Goal: Understand process/instructions: Learn how to perform a task or action

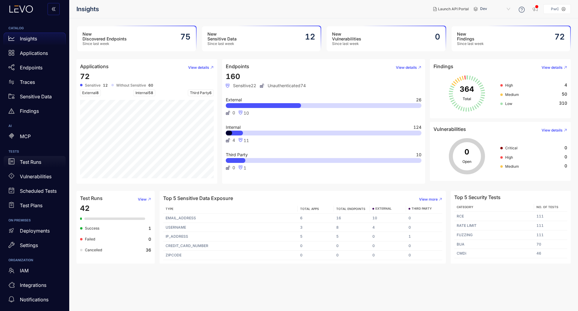
click at [29, 160] on p "Test Runs" at bounding box center [30, 161] width 21 height 5
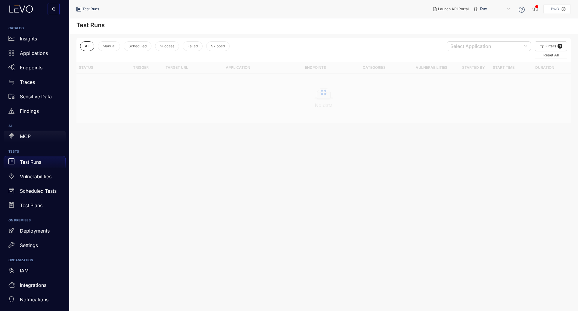
click at [26, 141] on div "MCP" at bounding box center [35, 136] width 62 height 12
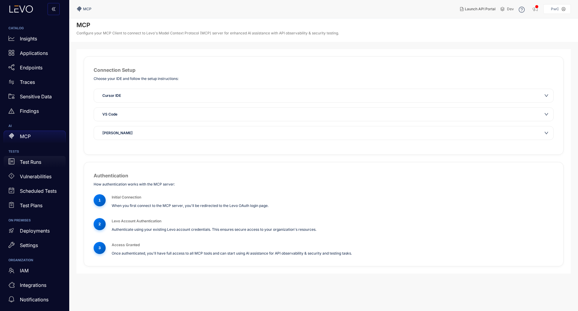
click at [27, 164] on p "Test Runs" at bounding box center [30, 161] width 21 height 5
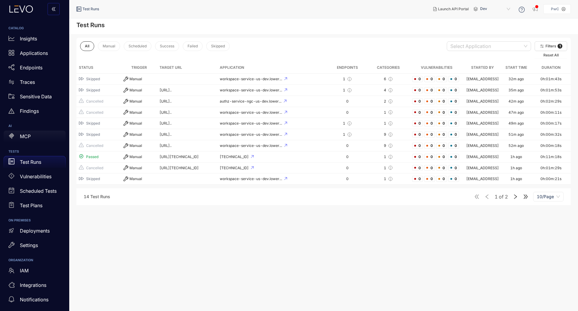
click at [21, 139] on div "MCP" at bounding box center [35, 136] width 62 height 12
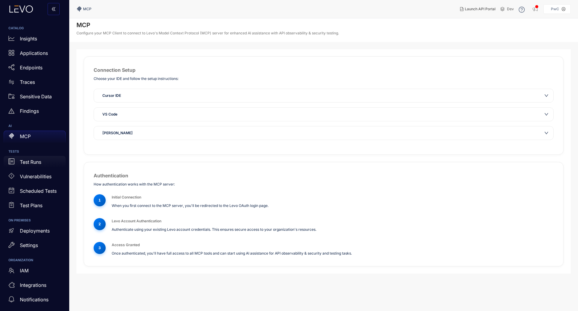
click at [23, 162] on p "Test Runs" at bounding box center [30, 161] width 21 height 5
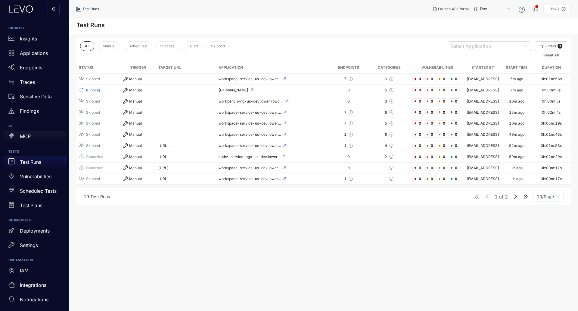
click at [31, 139] on div "MCP" at bounding box center [35, 136] width 62 height 12
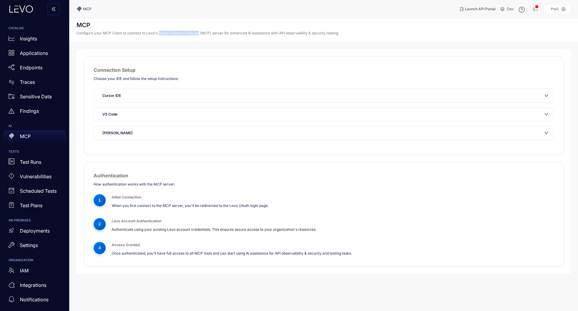
drag, startPoint x: 159, startPoint y: 33, endPoint x: 199, endPoint y: 32, distance: 40.1
click at [199, 32] on p "Configure your MCP Client to connect to Levo's Model Context Protocol (MCP) ser…" at bounding box center [208, 33] width 263 height 4
copy p "Model Context Protocol"
